Goal: Task Accomplishment & Management: Manage account settings

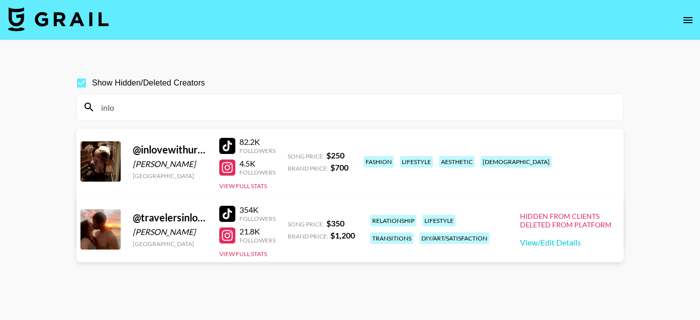
type input "inlo"
click at [354, 224] on link "View/Edit Details" at bounding box center [224, 229] width 259 height 10
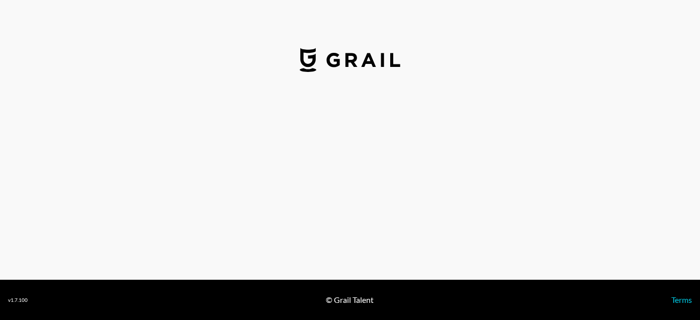
select select "USD"
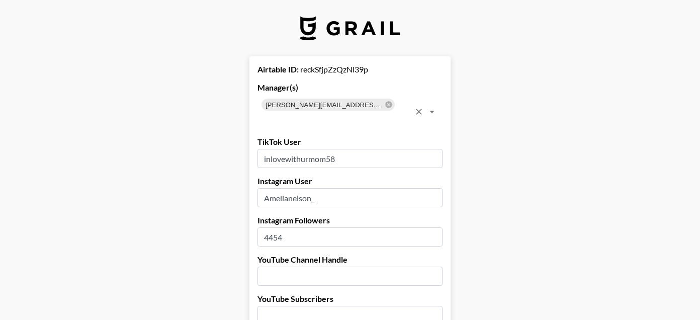
click at [366, 109] on div "[PERSON_NAME][EMAIL_ADDRESS][PERSON_NAME][DOMAIN_NAME]" at bounding box center [328, 105] width 133 height 12
click at [385, 105] on icon at bounding box center [388, 104] width 7 height 7
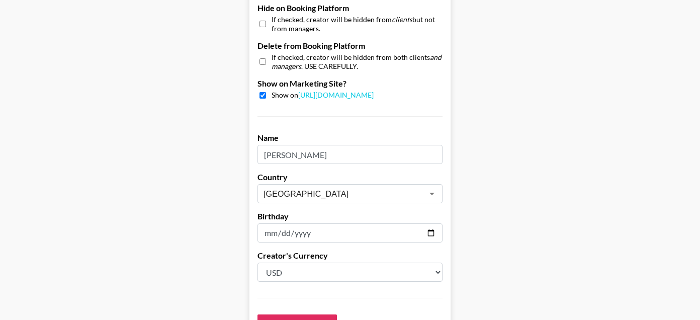
scroll to position [980, 0]
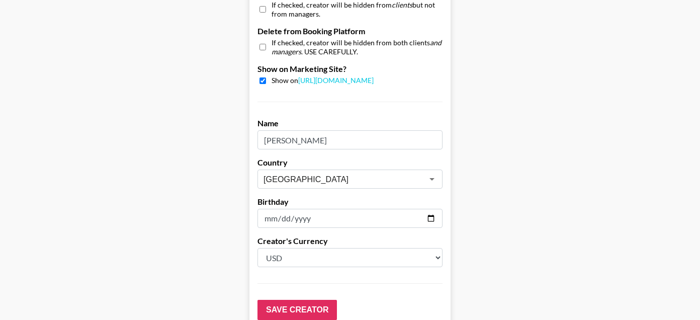
click at [264, 12] on input "checkbox" at bounding box center [263, 9] width 7 height 15
checkbox input "true"
click at [262, 78] on input "checkbox" at bounding box center [263, 80] width 7 height 7
checkbox input "false"
click at [277, 310] on input "Save Creator" at bounding box center [297, 310] width 79 height 20
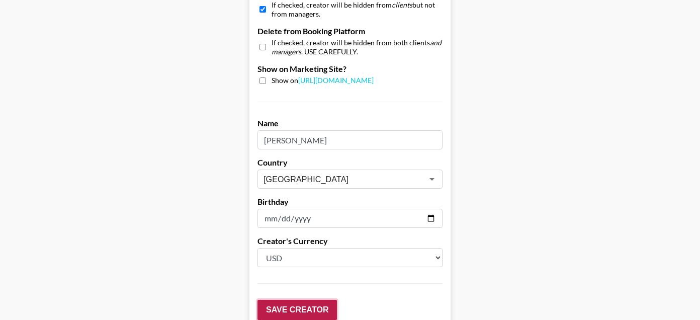
click at [277, 310] on input "Save Creator" at bounding box center [297, 310] width 79 height 20
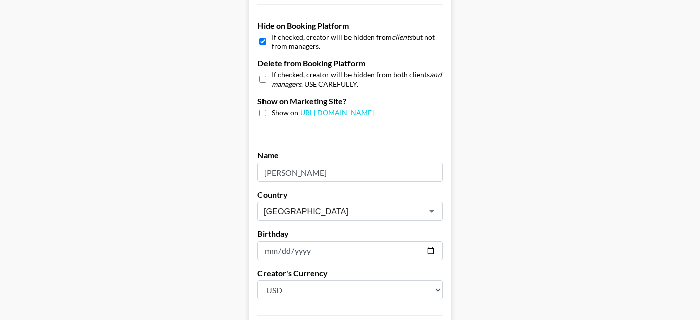
scroll to position [56, 0]
